Goal: Check status: Check status

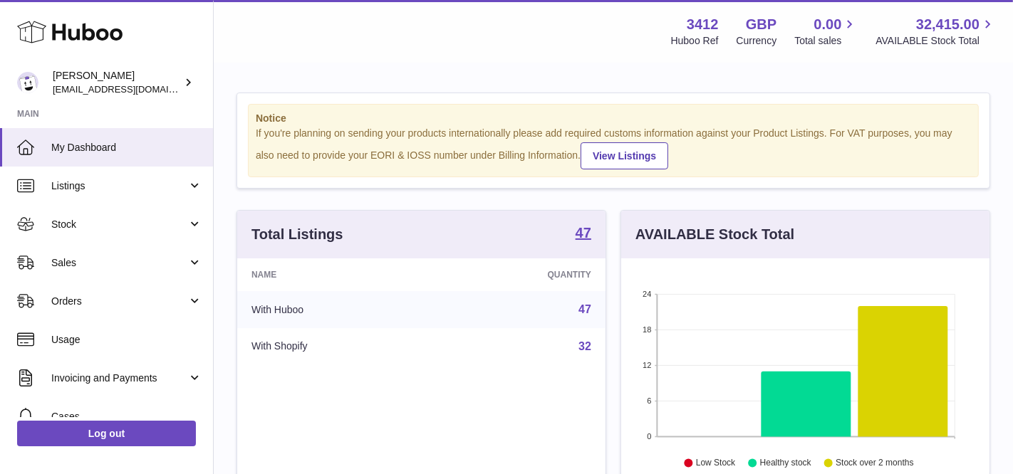
scroll to position [221, 369]
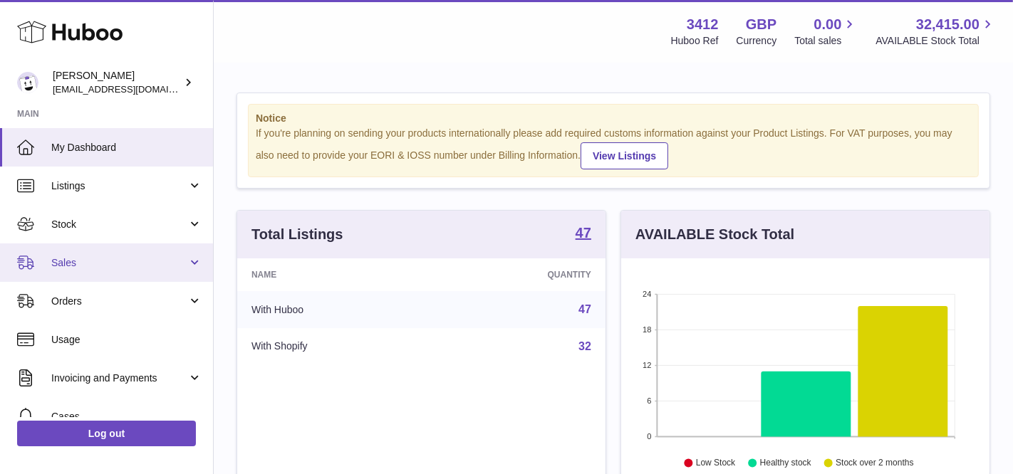
click at [152, 256] on span "Sales" at bounding box center [119, 263] width 136 height 14
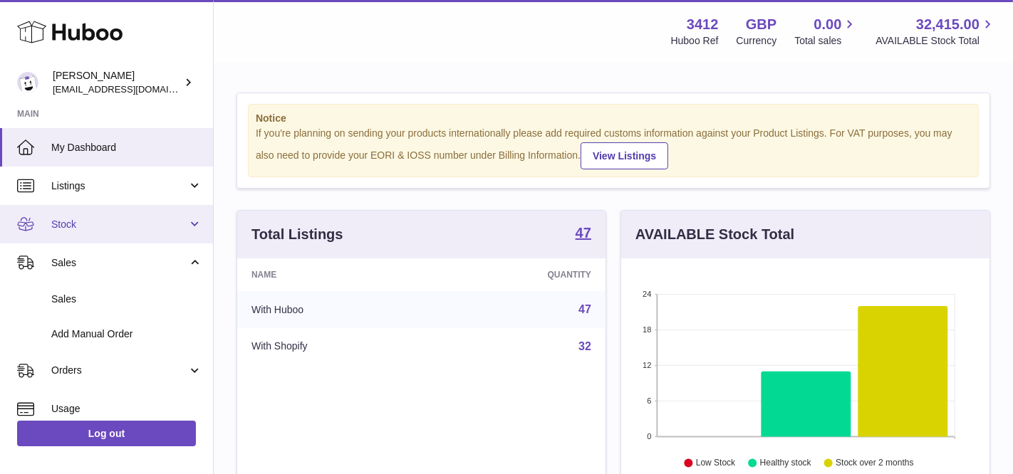
click at [152, 218] on span "Stock" at bounding box center [119, 225] width 136 height 14
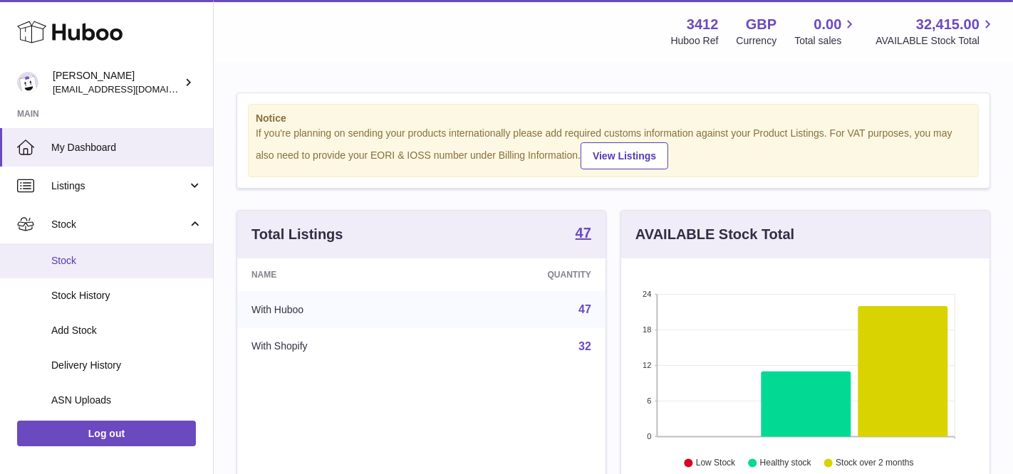
click at [140, 259] on span "Stock" at bounding box center [126, 261] width 151 height 14
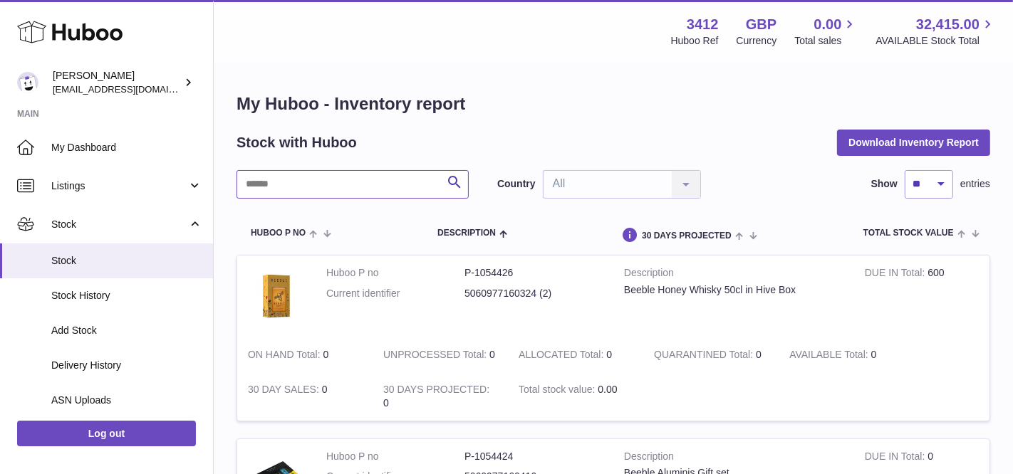
click at [323, 177] on input "text" at bounding box center [352, 184] width 232 height 28
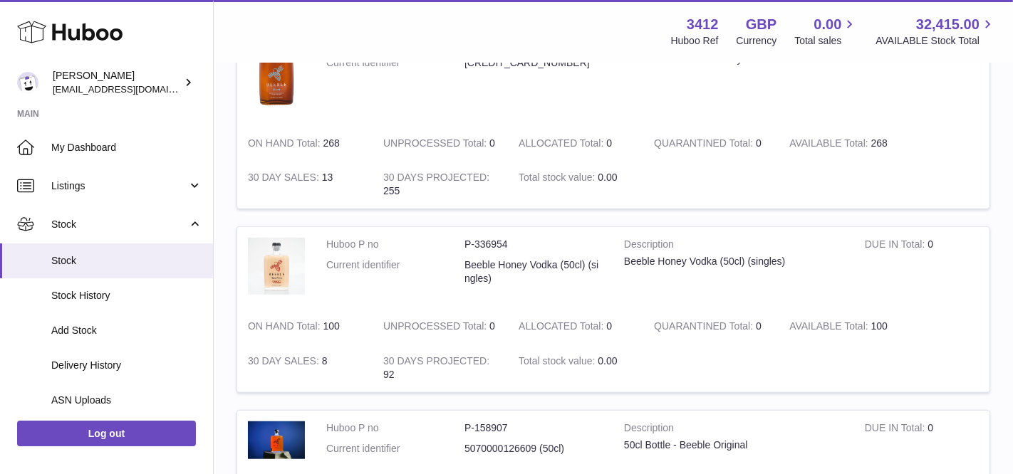
scroll to position [993, 0]
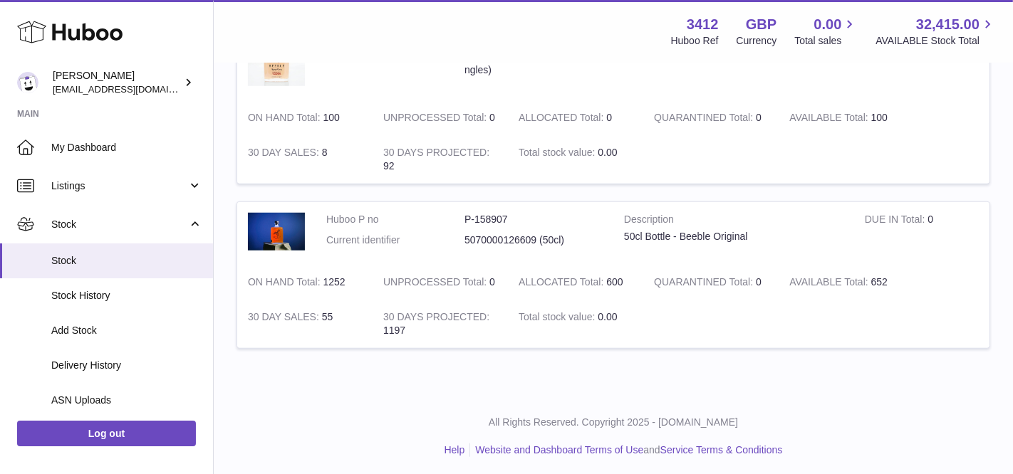
drag, startPoint x: 890, startPoint y: 278, endPoint x: 855, endPoint y: 278, distance: 34.2
click at [855, 278] on td "AVAILABLE Total 652" at bounding box center [845, 282] width 135 height 35
click at [709, 265] on td "QUARANTINED Total 0" at bounding box center [710, 282] width 135 height 35
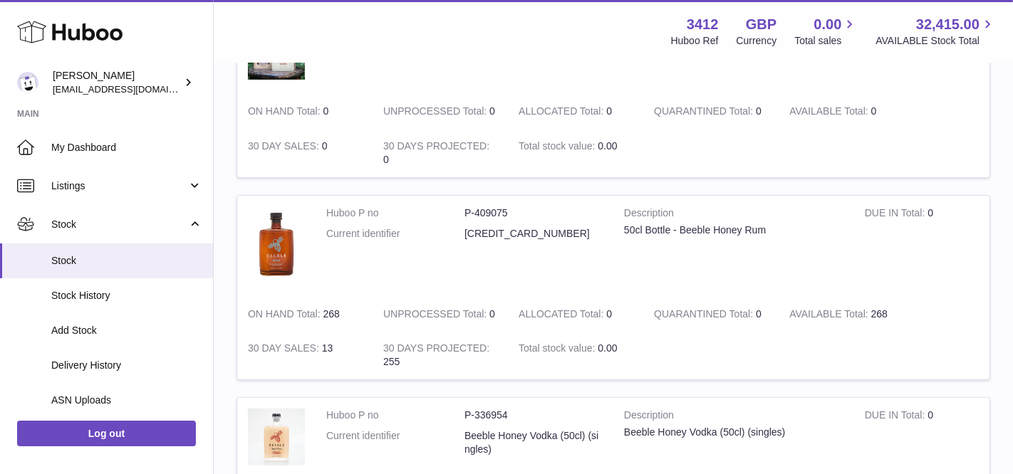
scroll to position [0, 0]
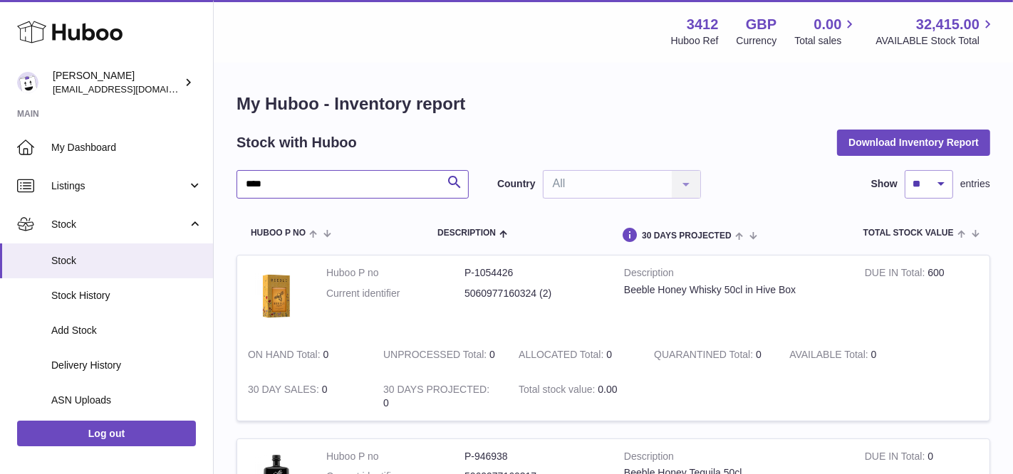
click at [291, 179] on input "****" at bounding box center [352, 184] width 232 height 28
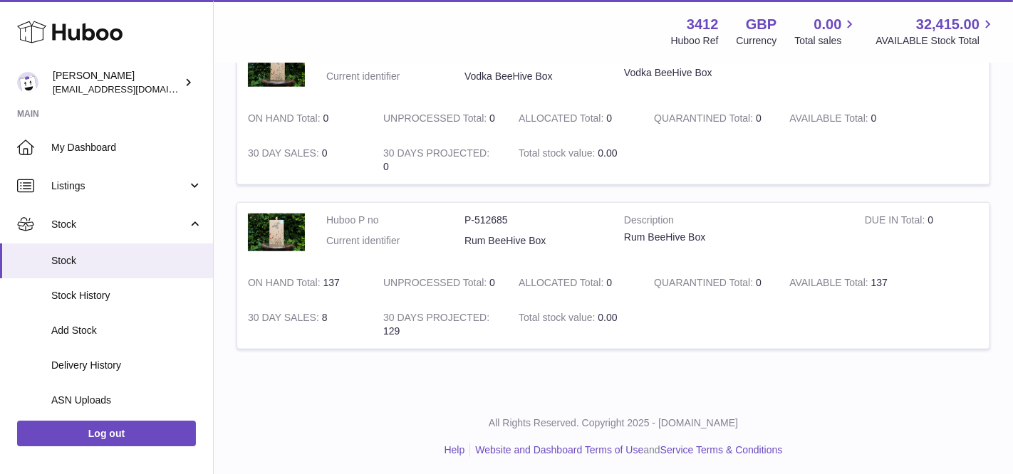
scroll to position [1120, 0]
type input "****"
